Goal: Information Seeking & Learning: Learn about a topic

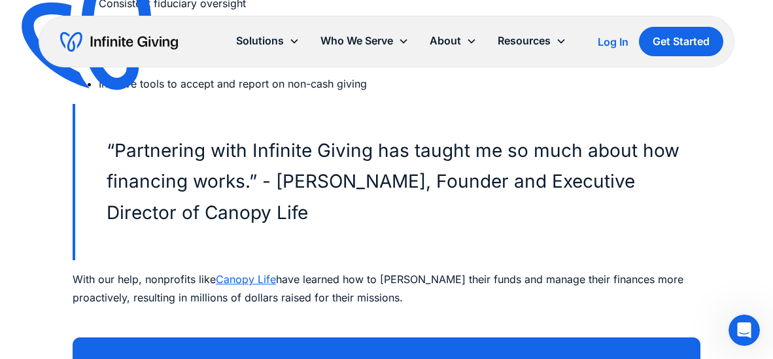
scroll to position [8269, 0]
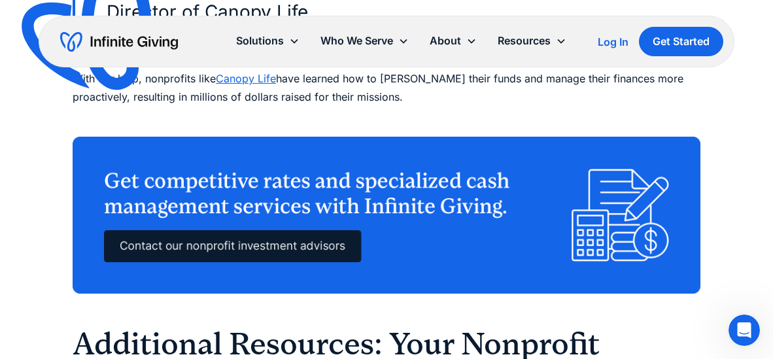
scroll to position [8478, 0]
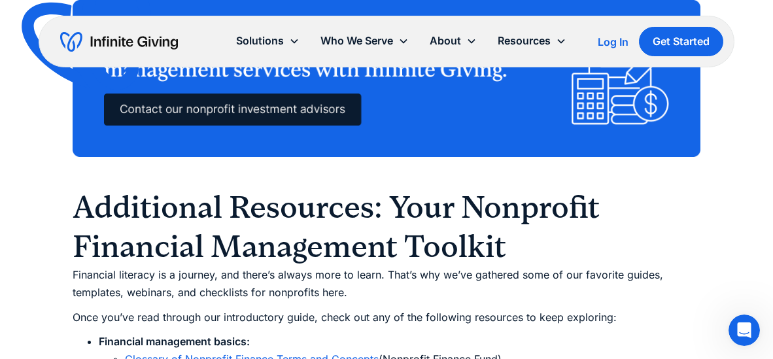
scroll to position [8607, 0]
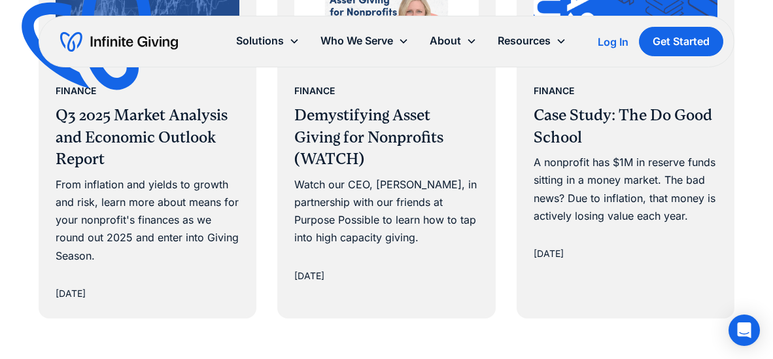
scroll to position [2292, 0]
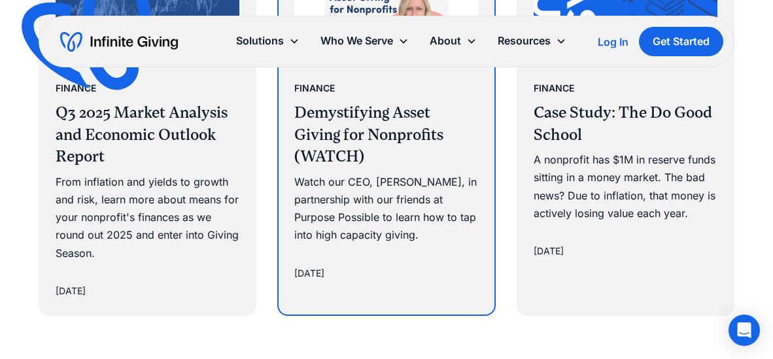
click at [393, 137] on h3 "Demystifying Asset Giving for Nonprofits (WATCH)" at bounding box center [386, 135] width 184 height 66
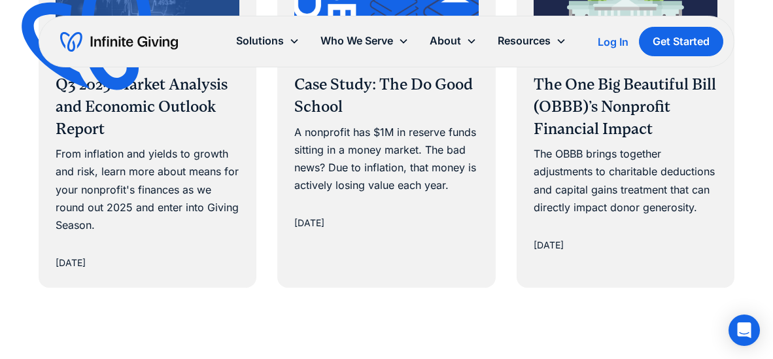
scroll to position [3390, 0]
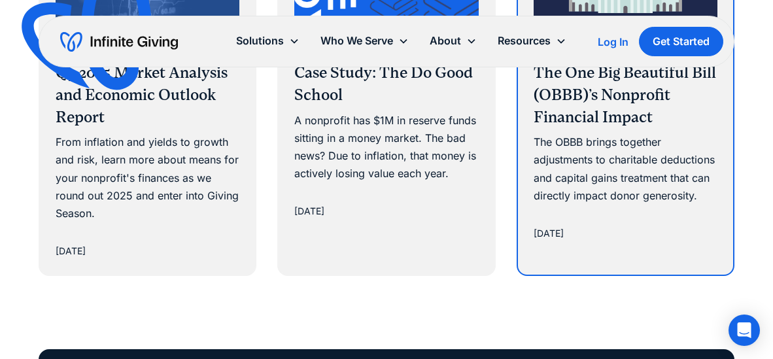
click at [614, 173] on div "The OBBB brings together adjustments to charitable deductions and capital gains…" at bounding box center [625, 168] width 184 height 71
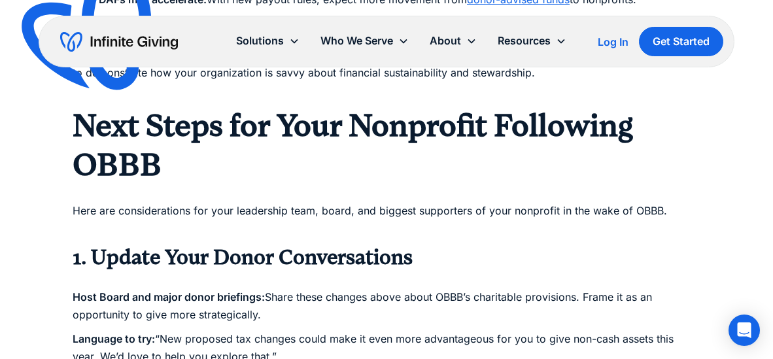
scroll to position [1896, 0]
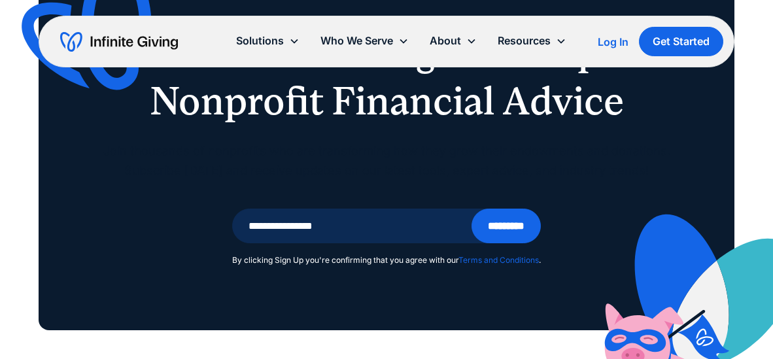
scroll to position [3390, 0]
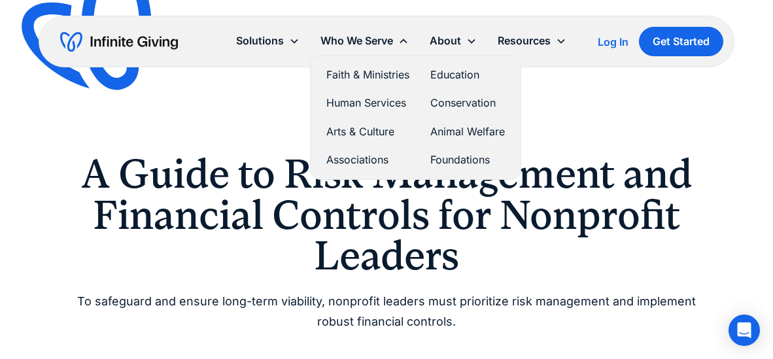
drag, startPoint x: 362, startPoint y: 43, endPoint x: 368, endPoint y: 72, distance: 29.4
click at [368, 55] on div "Who We Serve Faith & Ministries Education Human Services Conservation Arts & Cu…" at bounding box center [364, 41] width 109 height 28
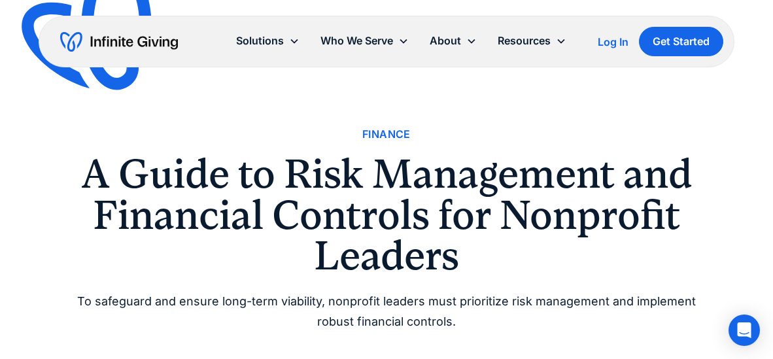
click at [126, 35] on img "home" at bounding box center [119, 41] width 118 height 21
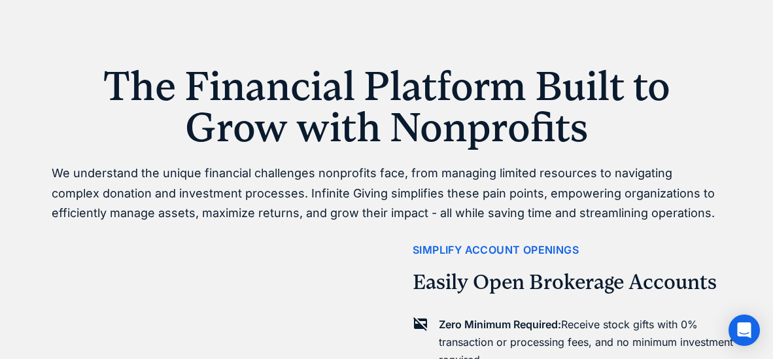
scroll to position [613, 0]
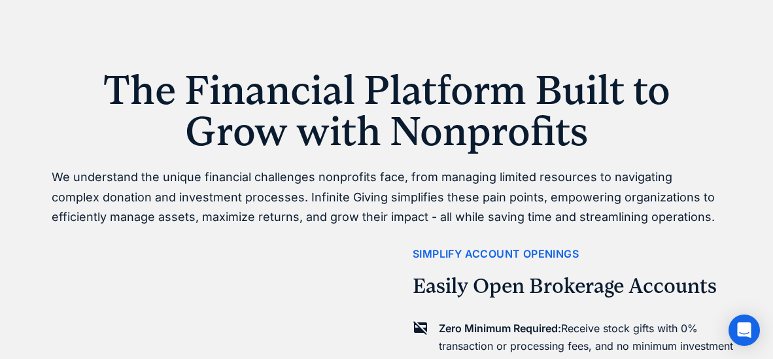
drag, startPoint x: 589, startPoint y: 131, endPoint x: -12, endPoint y: 76, distance: 603.2
copy h1 "The Financial Platform Built to Grow with Nonprofits"
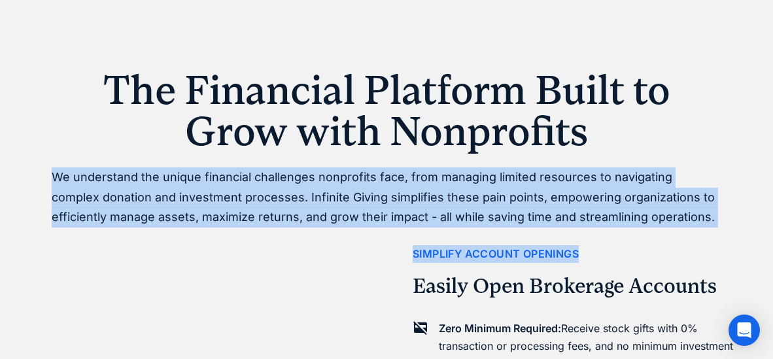
drag, startPoint x: 656, startPoint y: 218, endPoint x: 21, endPoint y: 164, distance: 637.7
copy div "We understand the unique financial challenges nonprofits face, from managing li…"
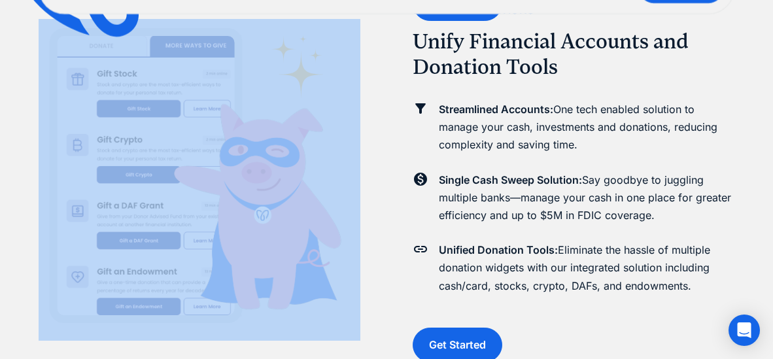
scroll to position [1538, 0]
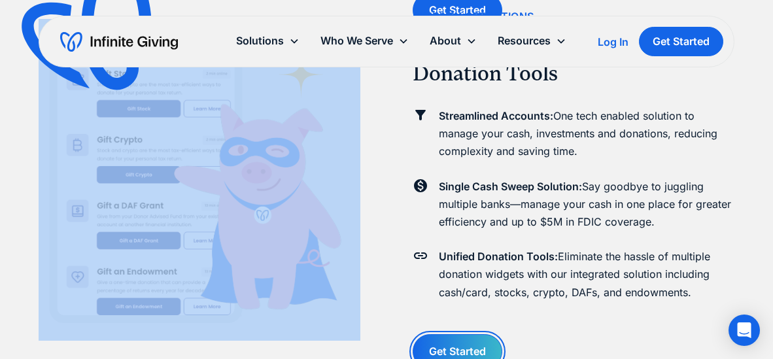
click at [458, 347] on link "Get Started" at bounding box center [457, 351] width 90 height 35
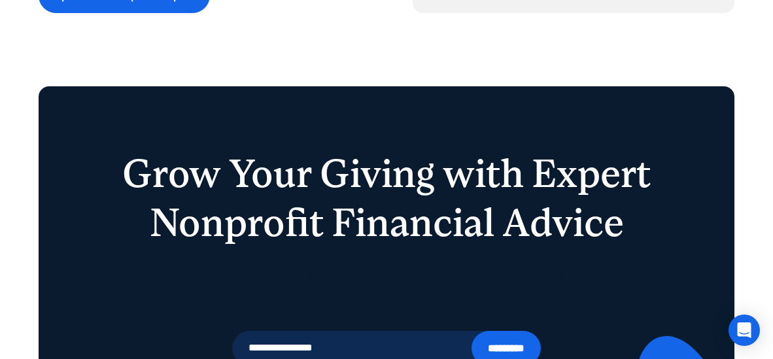
scroll to position [2672, 0]
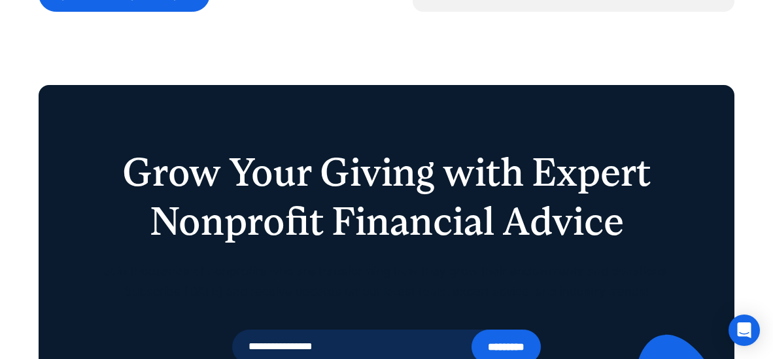
click at [286, 285] on p "Join thousands of nonprofits who are transforming how they grow their endowment…" at bounding box center [386, 281] width 570 height 40
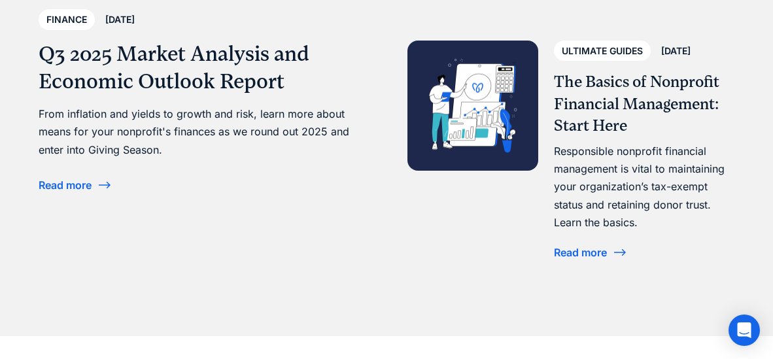
scroll to position [3638, 0]
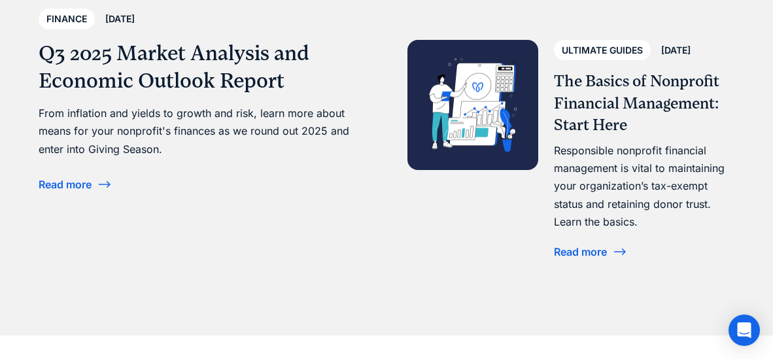
click at [582, 125] on h3 "The Basics of Nonprofit Financial Management: Start Here" at bounding box center [644, 104] width 180 height 66
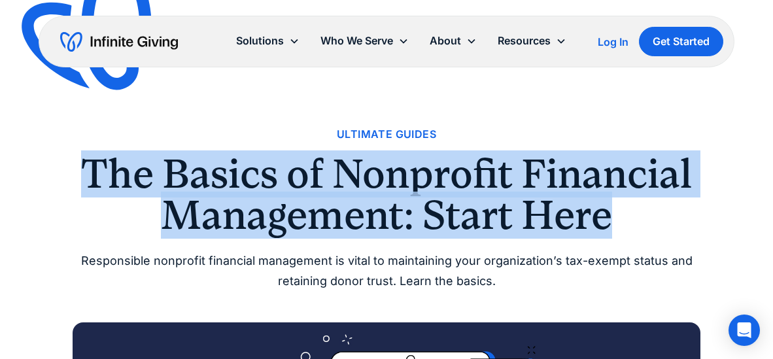
drag, startPoint x: 621, startPoint y: 221, endPoint x: 51, endPoint y: 192, distance: 570.7
copy h1 "The Basics of Nonprofit Financial Management: Start Here"
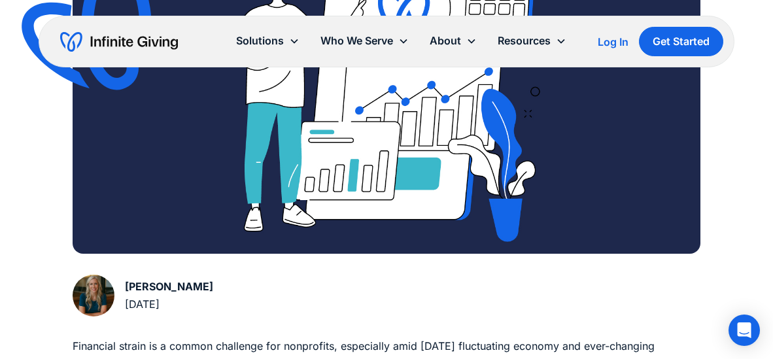
scroll to position [424, 0]
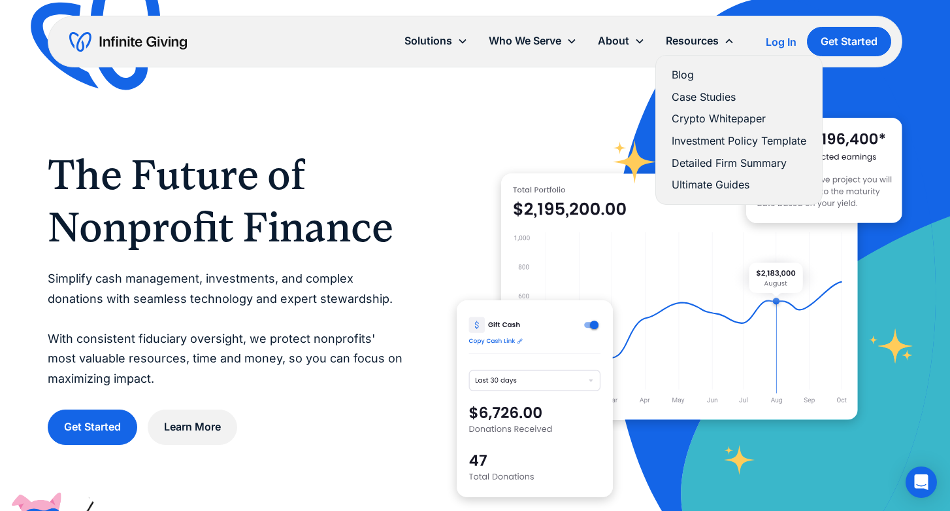
click at [699, 36] on div "Resources" at bounding box center [692, 41] width 53 height 18
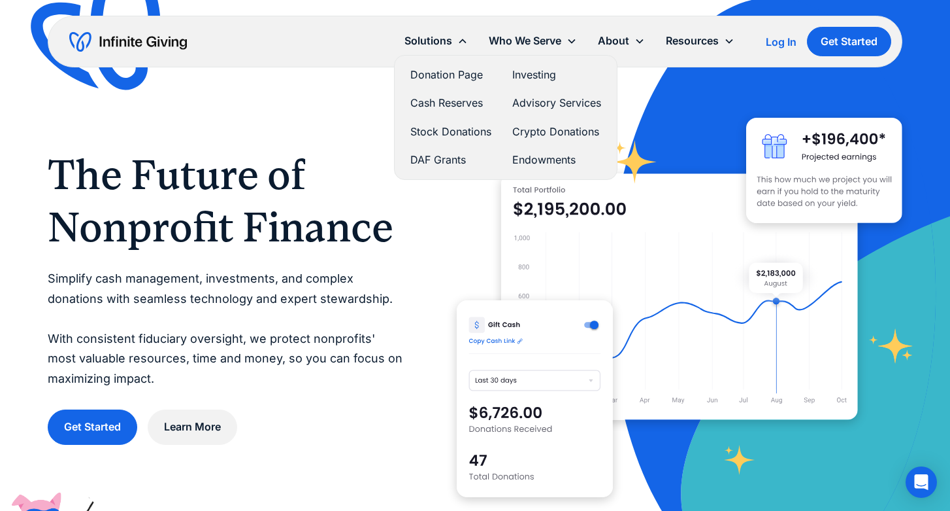
click at [442, 77] on link "Donation Page" at bounding box center [450, 75] width 81 height 18
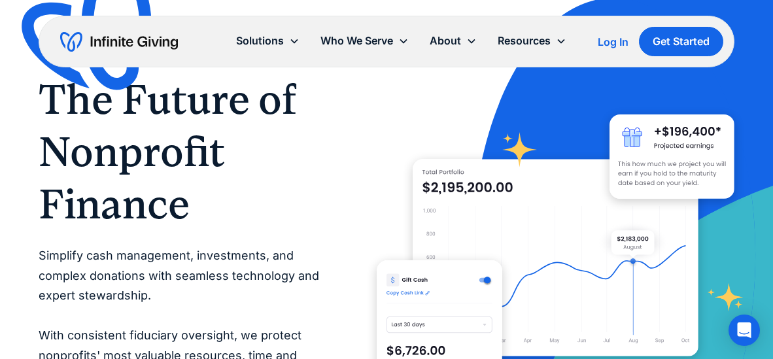
click at [269, 158] on h1 "The Future of Nonprofit Finance" at bounding box center [182, 151] width 286 height 157
drag, startPoint x: 520, startPoint y: 38, endPoint x: 288, endPoint y: 184, distance: 274.6
click at [285, 182] on h1 "The Future of Nonprofit Finance" at bounding box center [182, 151] width 286 height 157
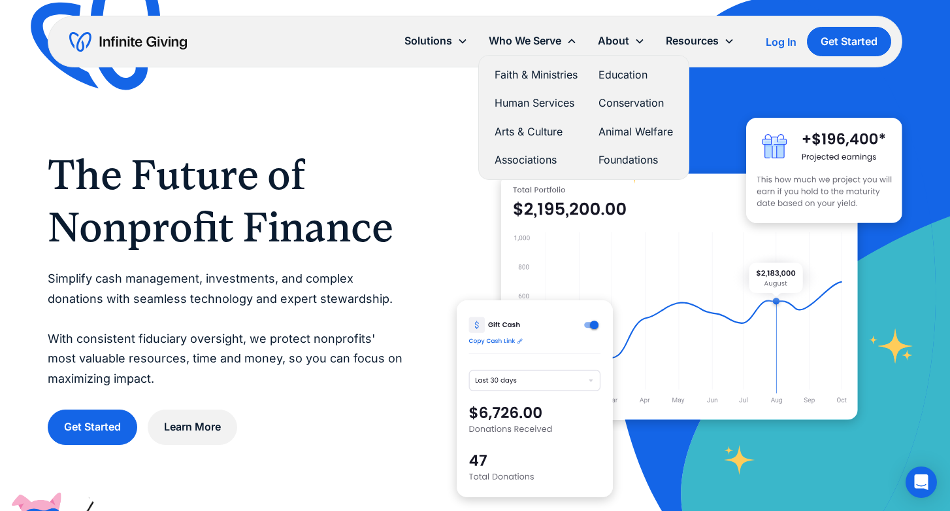
click at [526, 76] on link "Faith & Ministries" at bounding box center [536, 75] width 83 height 18
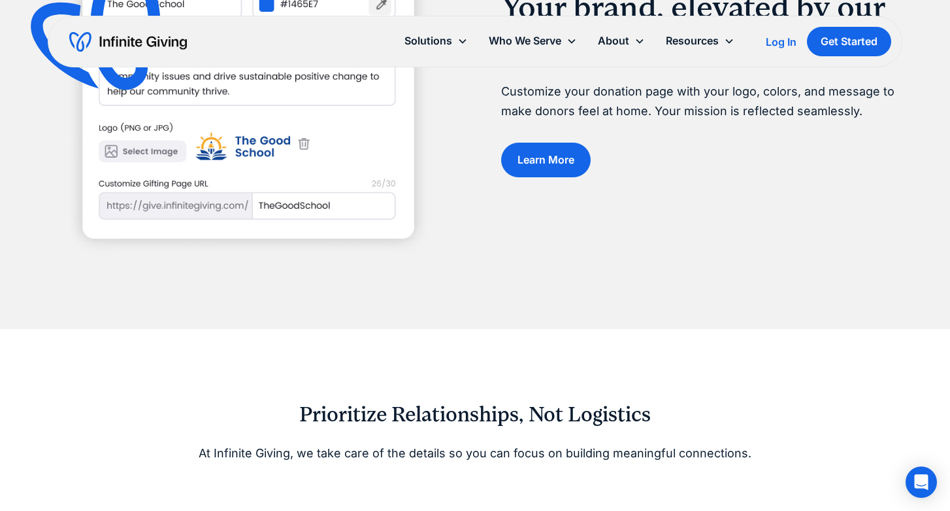
scroll to position [1580, 0]
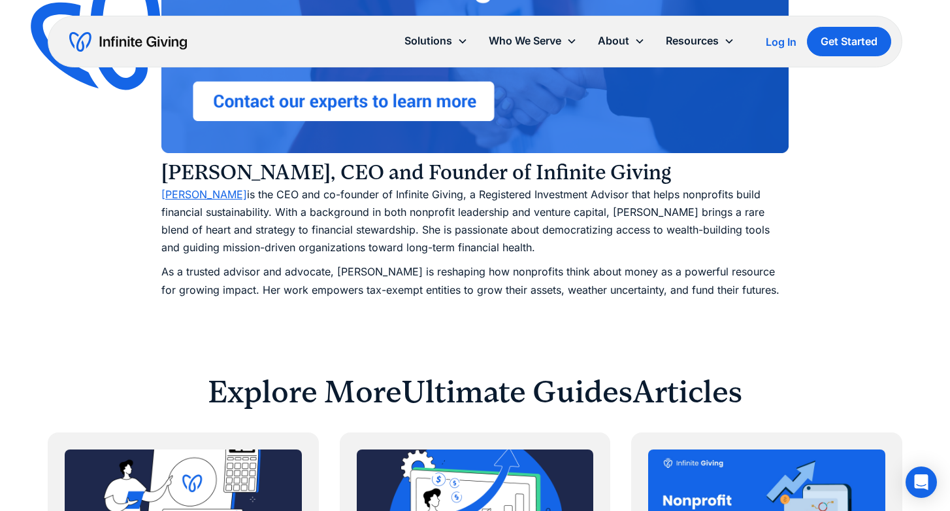
scroll to position [10201, 0]
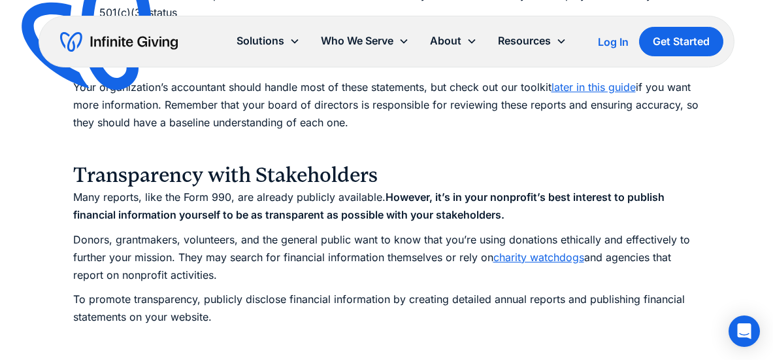
drag, startPoint x: 428, startPoint y: 142, endPoint x: 201, endPoint y: 134, distance: 227.0
drag, startPoint x: 432, startPoint y: 139, endPoint x: 77, endPoint y: 135, distance: 355.0
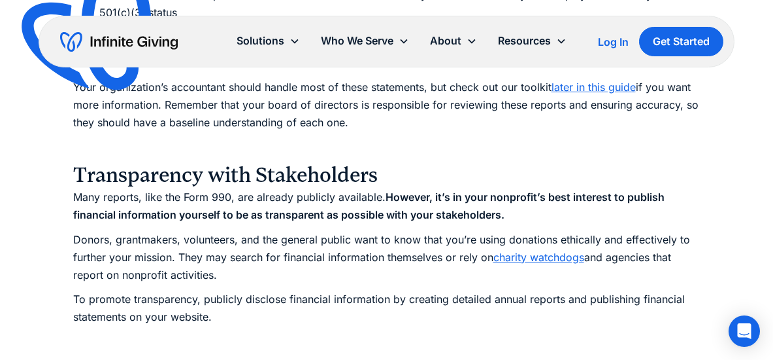
copy h3 "Understand Different Funding Types"
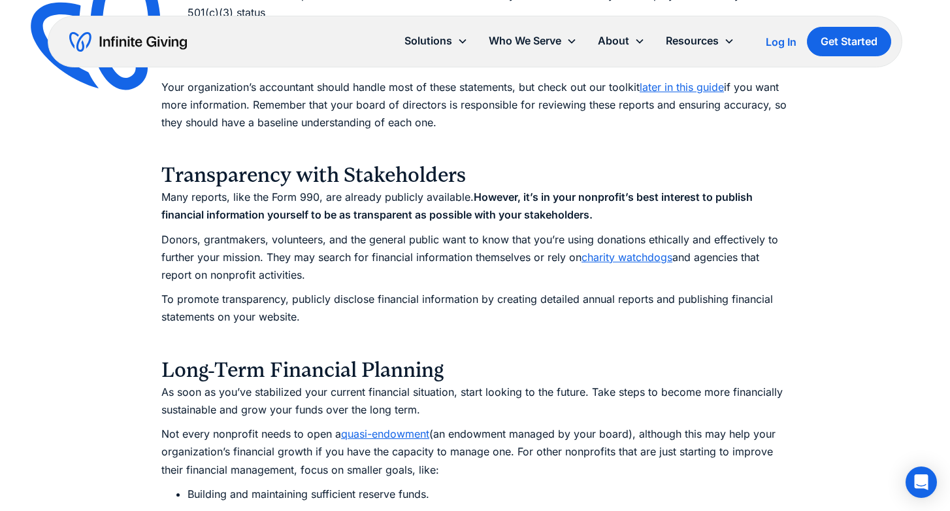
click at [180, 117] on img at bounding box center [108, 36] width 173 height 167
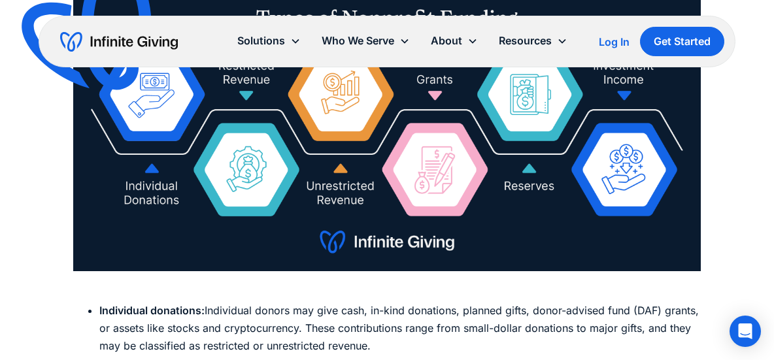
scroll to position [6242, 0]
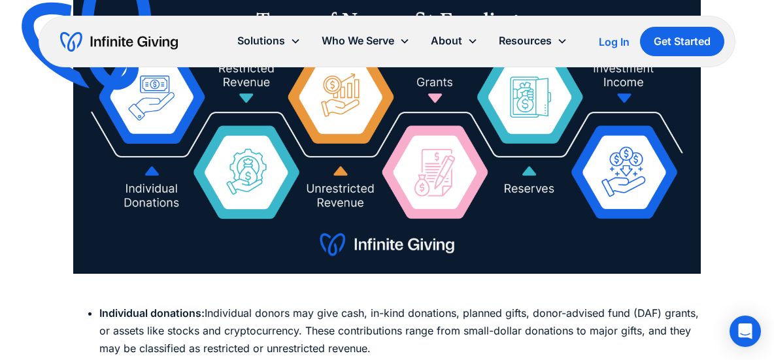
drag, startPoint x: 382, startPoint y: 127, endPoint x: 70, endPoint y: 126, distance: 312.4
copy h3 "Expand Your Donation Options"
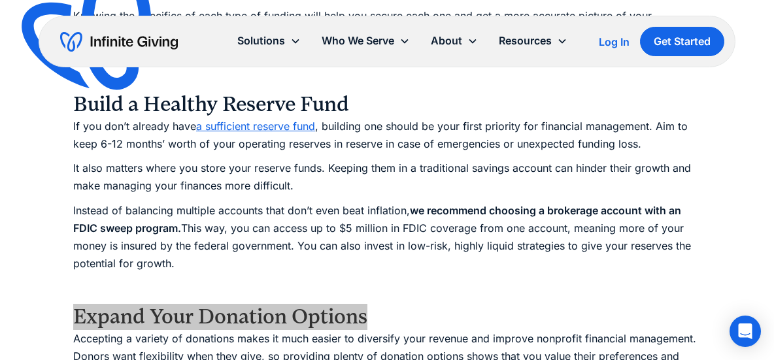
scroll to position [6923, 0]
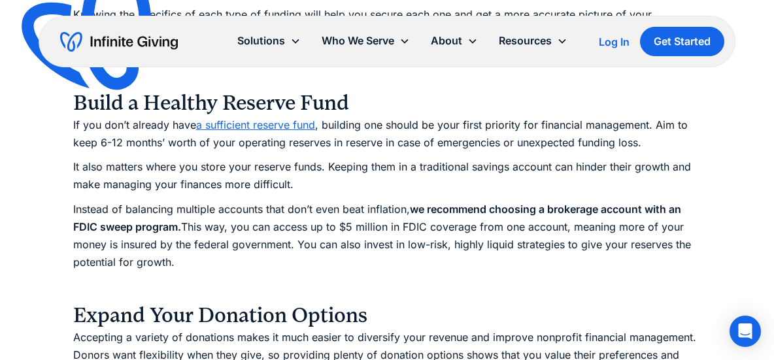
drag, startPoint x: 494, startPoint y: 237, endPoint x: 20, endPoint y: 244, distance: 473.3
copy h3 "Work with a Nonprofit Investment Advisor"
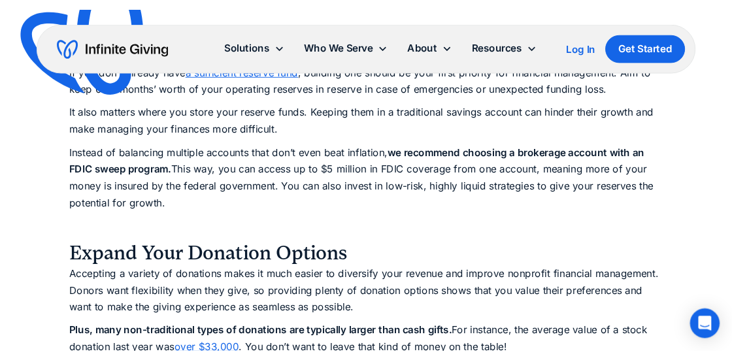
scroll to position [7012, 0]
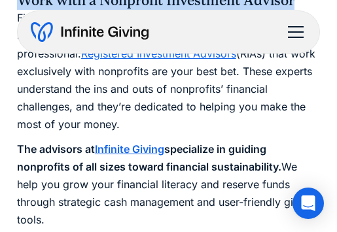
scroll to position [9140, 0]
